Goal: Task Accomplishment & Management: Complete application form

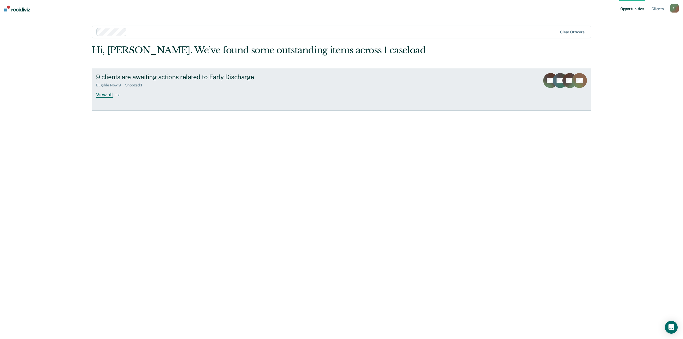
click at [110, 87] on div "Eligible Now : 9" at bounding box center [110, 85] width 29 height 5
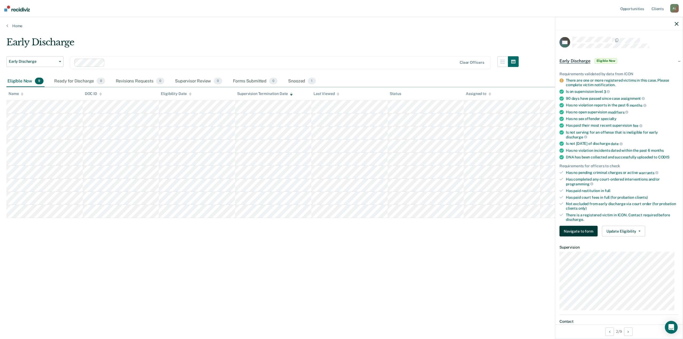
click at [585, 231] on button "Navigate to form" at bounding box center [579, 231] width 38 height 11
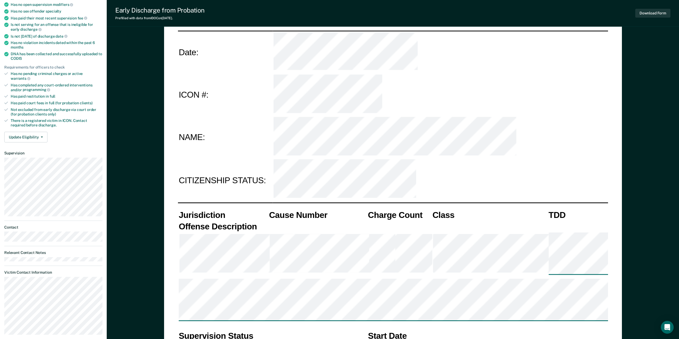
scroll to position [107, 0]
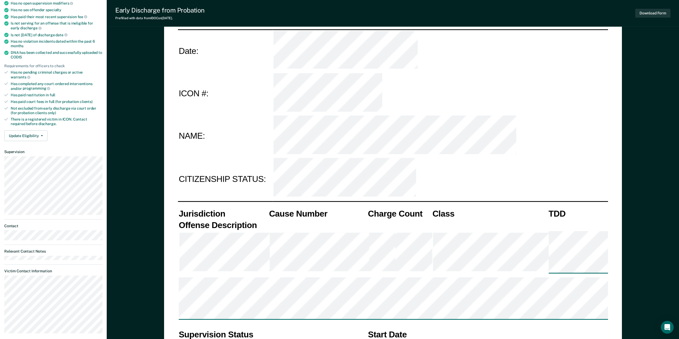
type textarea "x"
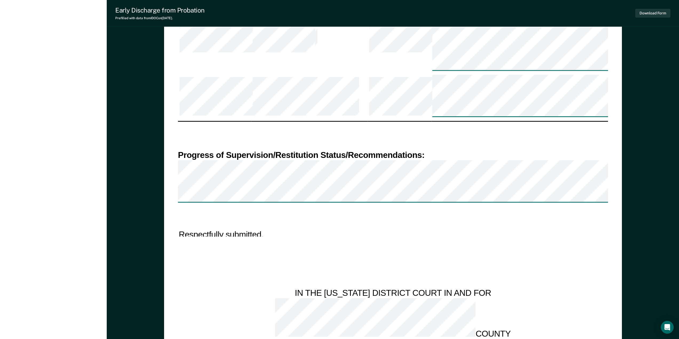
scroll to position [561, 0]
